Goal: Information Seeking & Learning: Check status

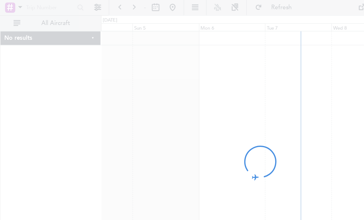
click at [182, 83] on div at bounding box center [182, 110] width 364 height 220
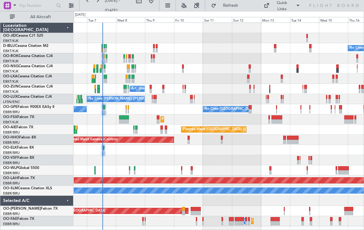
click at [140, 113] on div "No Crew Kortrijk-[GEOGRAPHIC_DATA] Planned Maint [GEOGRAPHIC_DATA]-[GEOGRAPHIC_…" at bounding box center [219, 125] width 290 height 204
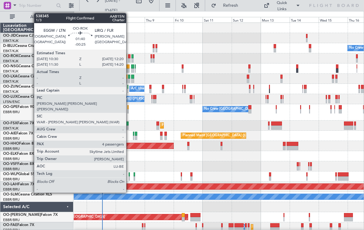
click at [129, 58] on div at bounding box center [129, 60] width 2 height 4
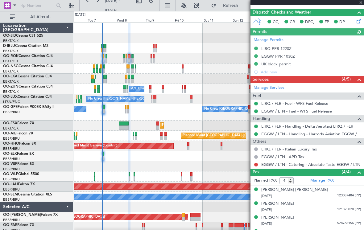
scroll to position [134, 0]
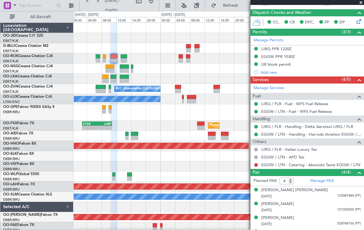
drag, startPoint x: 131, startPoint y: 99, endPoint x: 192, endPoint y: 118, distance: 64.4
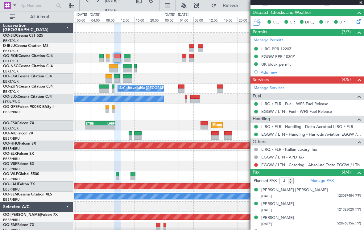
scroll to position [0, 0]
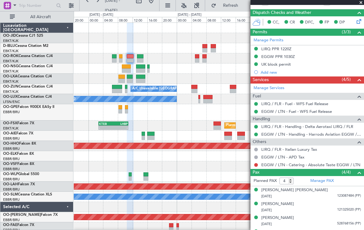
click at [132, 131] on div "A/C Unavailable [GEOGRAPHIC_DATA]-[GEOGRAPHIC_DATA] No Crew [PERSON_NAME] ([PER…" at bounding box center [219, 128] width 290 height 210
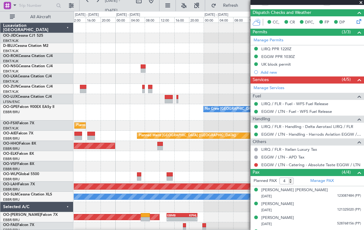
click at [62, 134] on div "A/C Unavailable [GEOGRAPHIC_DATA]-[GEOGRAPHIC_DATA] No Crew [PERSON_NAME] ([PER…" at bounding box center [182, 120] width 364 height 219
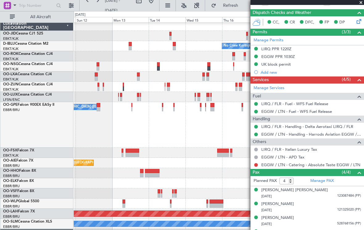
scroll to position [1, 0]
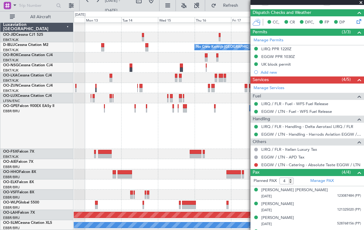
click at [136, 86] on div at bounding box center [219, 88] width 290 height 10
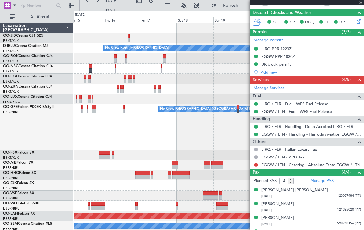
click at [112, 73] on div "No Crew No Crew Kortrijk-[GEOGRAPHIC_DATA] No Crew No Crew [GEOGRAPHIC_DATA] (B…" at bounding box center [219, 158] width 290 height 270
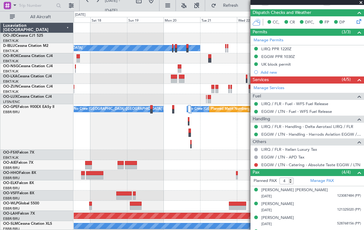
click at [101, 91] on div "No Crew No Crew Kortrijk-[GEOGRAPHIC_DATA] No Crew No Crew [GEOGRAPHIC_DATA] (B…" at bounding box center [219, 158] width 290 height 270
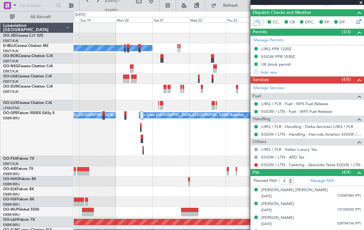
click at [148, 72] on div at bounding box center [219, 69] width 290 height 10
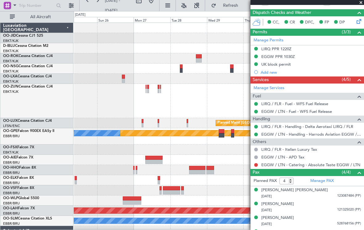
click at [130, 66] on div at bounding box center [219, 69] width 290 height 10
click at [156, 2] on button at bounding box center [151, 1] width 10 height 10
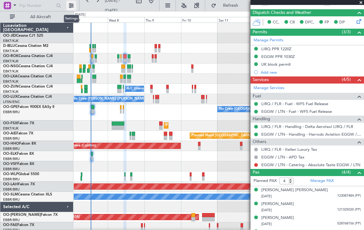
click at [72, 4] on button at bounding box center [71, 6] width 10 height 10
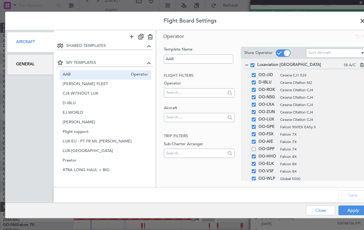
click at [17, 66] on div "General" at bounding box center [30, 64] width 47 height 21
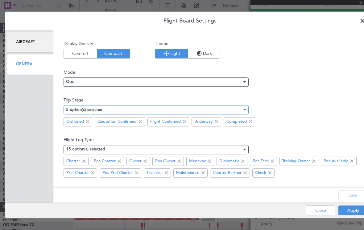
click at [80, 110] on mat-select-trigger "5 option(s) selected" at bounding box center [84, 110] width 36 height 4
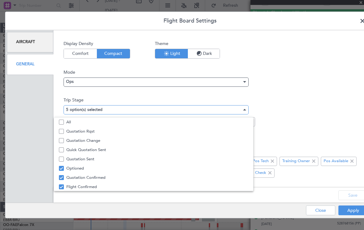
scroll to position [19, 0]
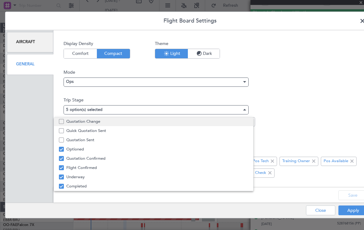
click at [81, 124] on span "Quotation Change" at bounding box center [157, 121] width 182 height 9
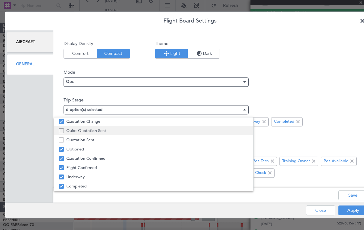
click at [81, 131] on span "Quick Quotation Sent" at bounding box center [157, 130] width 182 height 9
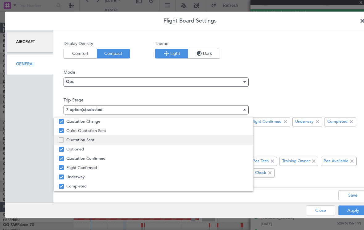
click at [80, 142] on span "Quotation Sent" at bounding box center [157, 140] width 182 height 9
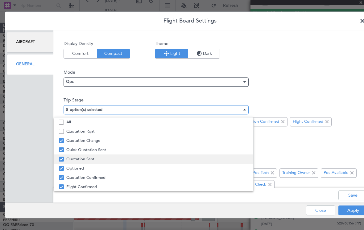
scroll to position [0, 0]
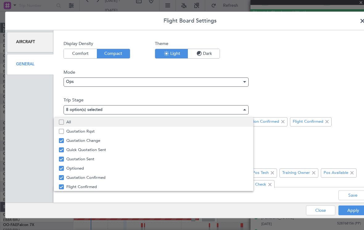
click at [69, 122] on span "All" at bounding box center [157, 122] width 182 height 9
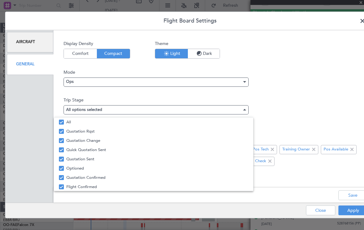
click at [352, 197] on div at bounding box center [182, 115] width 364 height 230
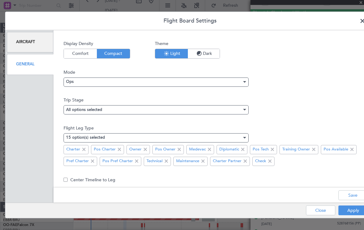
click at [351, 190] on div "Save" at bounding box center [214, 195] width 322 height 15
click at [353, 195] on button "Save" at bounding box center [353, 196] width 29 height 10
click at [349, 211] on button "Apply" at bounding box center [353, 211] width 29 height 10
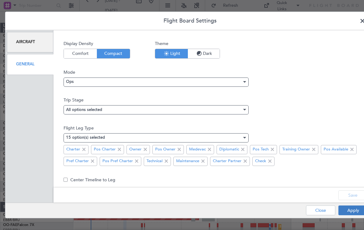
type input "0"
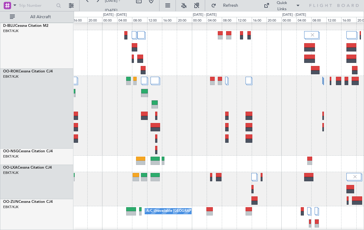
scroll to position [8, 0]
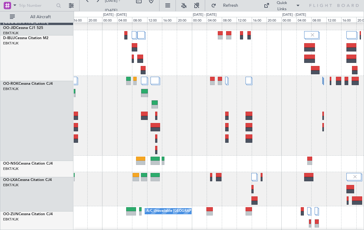
click at [166, 124] on div at bounding box center [219, 116] width 290 height 80
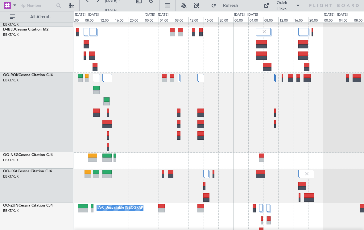
scroll to position [17, 0]
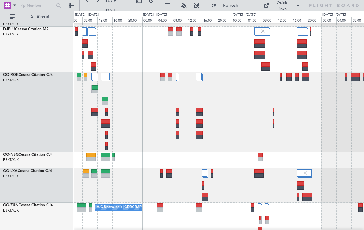
click at [150, 118] on div at bounding box center [219, 112] width 290 height 80
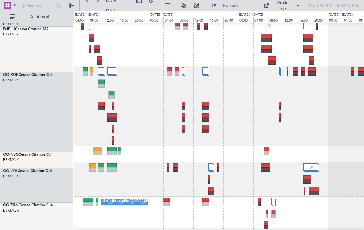
scroll to position [54, 0]
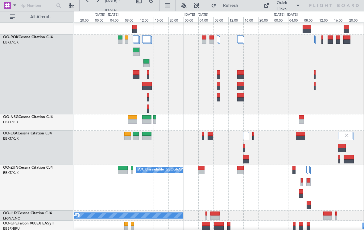
click at [191, 85] on div at bounding box center [219, 75] width 290 height 80
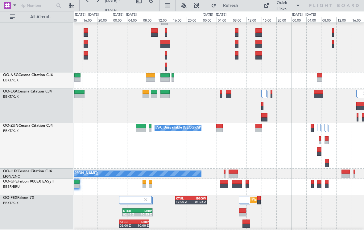
scroll to position [97, 0]
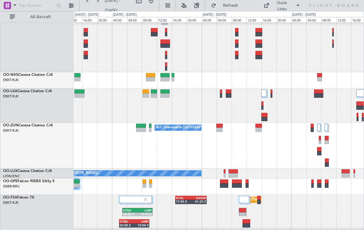
click at [199, 20] on div "A/C Unavailable [GEOGRAPHIC_DATA]-[GEOGRAPHIC_DATA]" at bounding box center [182, 120] width 364 height 219
click at [70, 6] on button at bounding box center [71, 6] width 10 height 10
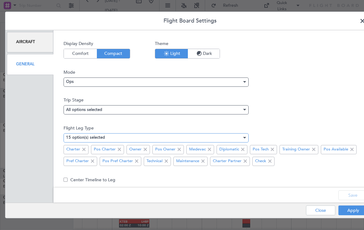
click at [128, 140] on div "15 option(s) selected" at bounding box center [154, 137] width 176 height 9
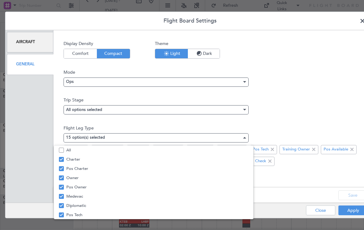
click at [128, 114] on div at bounding box center [182, 115] width 364 height 230
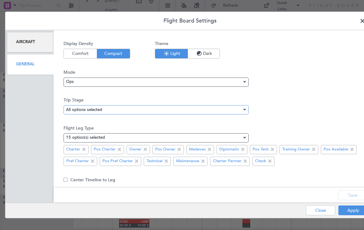
click at [128, 113] on div "All options selected" at bounding box center [154, 109] width 176 height 9
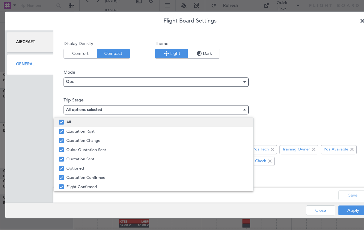
click at [126, 121] on span "All" at bounding box center [157, 122] width 182 height 9
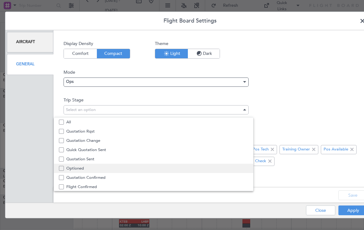
click at [127, 168] on span "Optioned" at bounding box center [157, 168] width 182 height 9
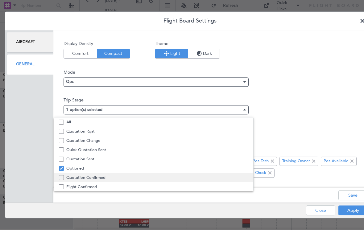
click at [127, 177] on span "Quotation Confirmed" at bounding box center [157, 177] width 182 height 9
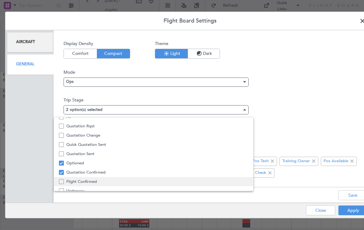
click at [126, 183] on span "Flight Confirmed" at bounding box center [157, 181] width 182 height 9
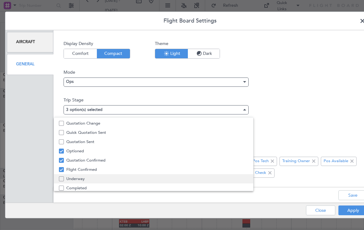
click at [126, 183] on span "Underway" at bounding box center [157, 178] width 182 height 9
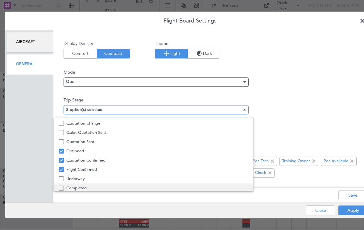
scroll to position [19, 0]
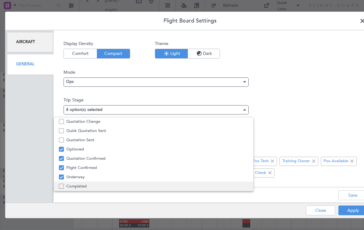
click at [125, 188] on span "Completed" at bounding box center [157, 186] width 182 height 9
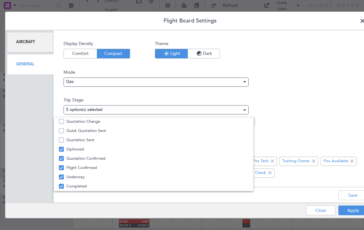
drag, startPoint x: 352, startPoint y: 188, endPoint x: 352, endPoint y: 202, distance: 13.6
click at [352, 188] on div at bounding box center [182, 115] width 364 height 230
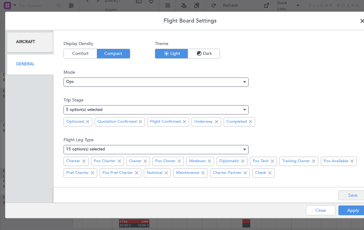
click at [352, 199] on button "Save" at bounding box center [353, 196] width 29 height 10
click at [354, 208] on button "Apply" at bounding box center [353, 211] width 29 height 10
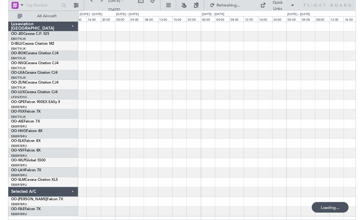
scroll to position [0, 0]
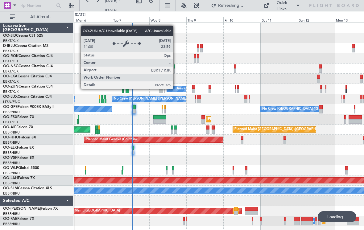
click at [176, 89] on div "A/C Unavailable [GEOGRAPHIC_DATA]-[GEOGRAPHIC_DATA]" at bounding box center [218, 88] width 99 height 9
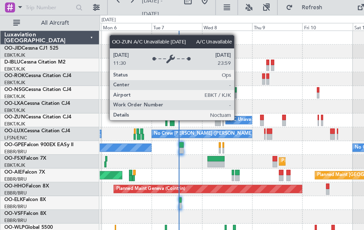
drag, startPoint x: 176, startPoint y: 89, endPoint x: 0, endPoint y: 0, distance: 197.5
click at [0, 0] on html "[DATE] - [DATE] Refresh Quick Links All Aircraft Planned Maint [GEOGRAPHIC_DATA…" at bounding box center [182, 115] width 364 height 230
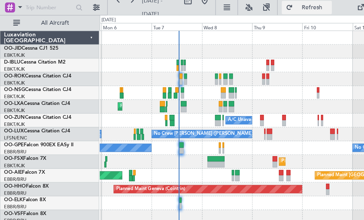
click at [227, 8] on button "Refresh" at bounding box center [226, 6] width 37 height 10
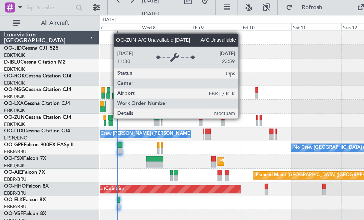
click at [158, 73] on div at bounding box center [219, 69] width 290 height 10
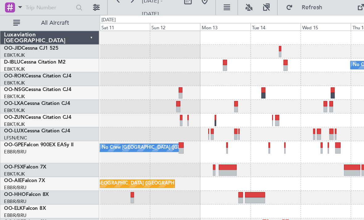
click at [54, 104] on div "No Crew Kortrijk-[GEOGRAPHIC_DATA] No Crew [GEOGRAPHIC_DATA] (Brussels National…" at bounding box center [182, 101] width 364 height 181
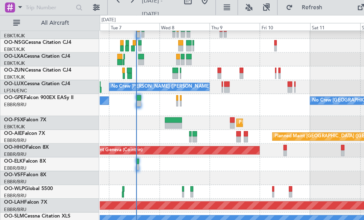
scroll to position [34, 0]
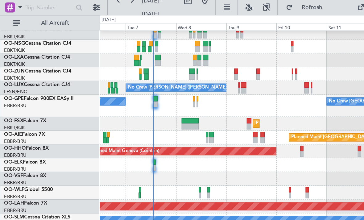
click at [184, 69] on div "No Crew [PERSON_NAME] ([PERSON_NAME]) No Crew [PERSON_NAME] ([PERSON_NAME])" at bounding box center [219, 65] width 290 height 10
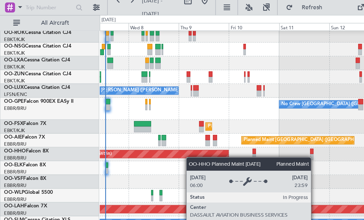
scroll to position [33, 0]
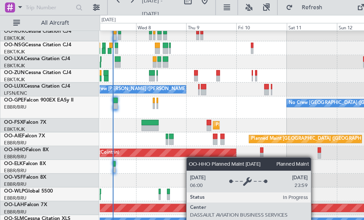
click at [144, 115] on div "Planned Maint Geneva (Cointrin)" at bounding box center [105, 113] width 139 height 6
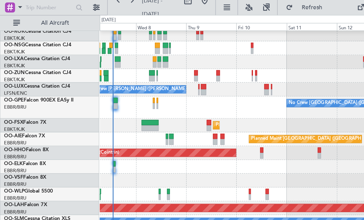
scroll to position [40, 0]
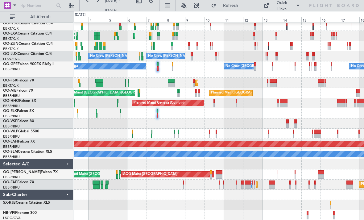
scroll to position [43, 0]
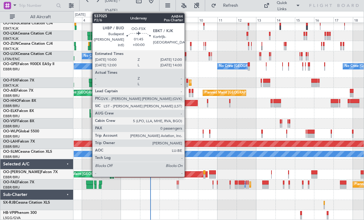
click at [187, 84] on div at bounding box center [188, 85] width 2 height 4
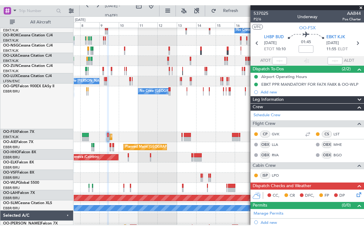
scroll to position [23, 0]
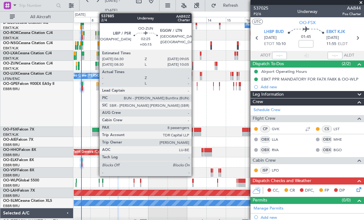
click at [96, 65] on div at bounding box center [96, 64] width 2 height 4
click at [96, 67] on div at bounding box center [96, 68] width 2 height 4
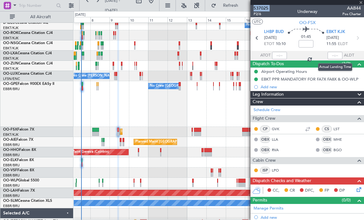
type input "+00:15"
type input "8"
